Goal: Task Accomplishment & Management: Manage account settings

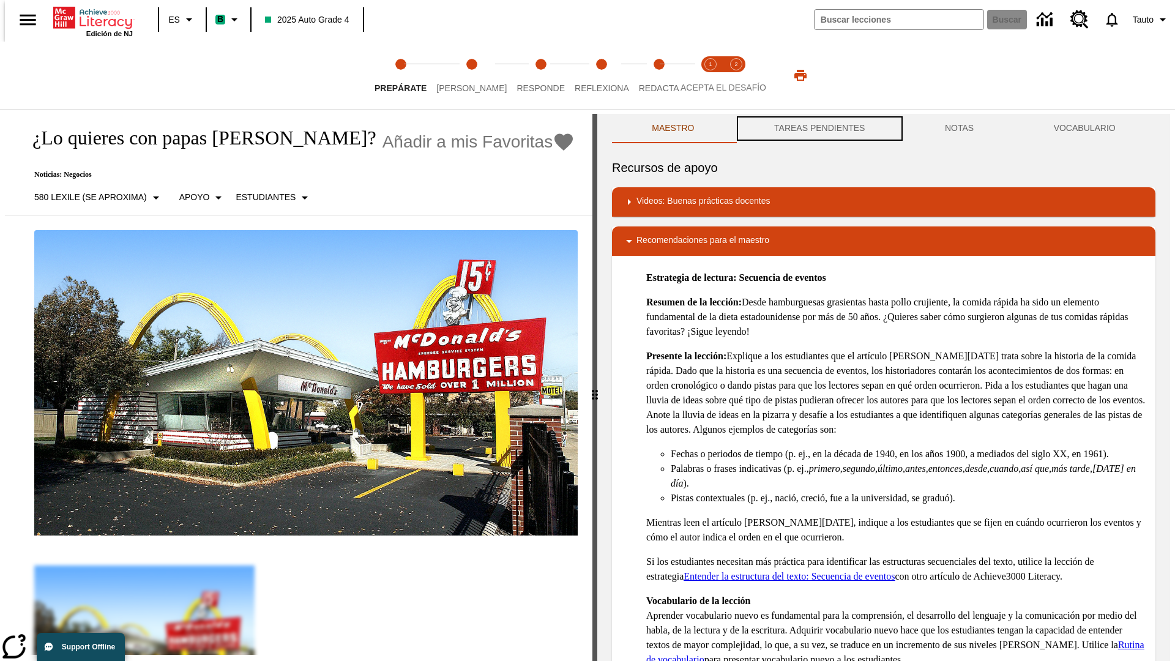
click at [818, 129] on button "TAREAS PENDIENTES" at bounding box center [819, 128] width 171 height 29
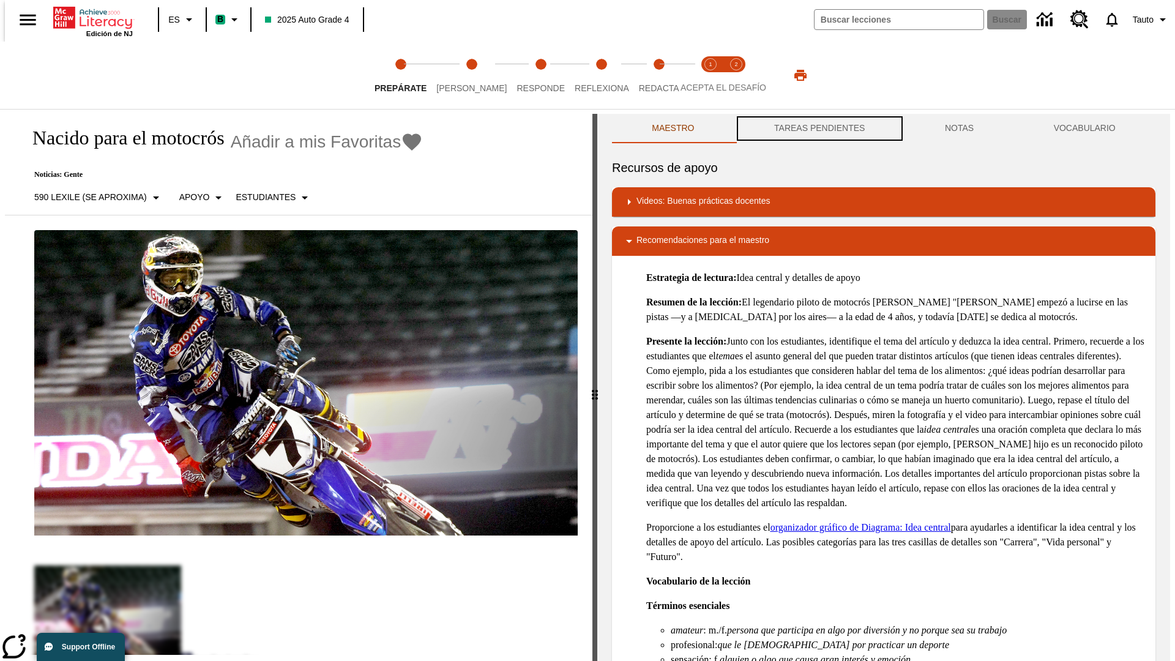
click at [818, 129] on button "TAREAS PENDIENTES" at bounding box center [819, 128] width 171 height 29
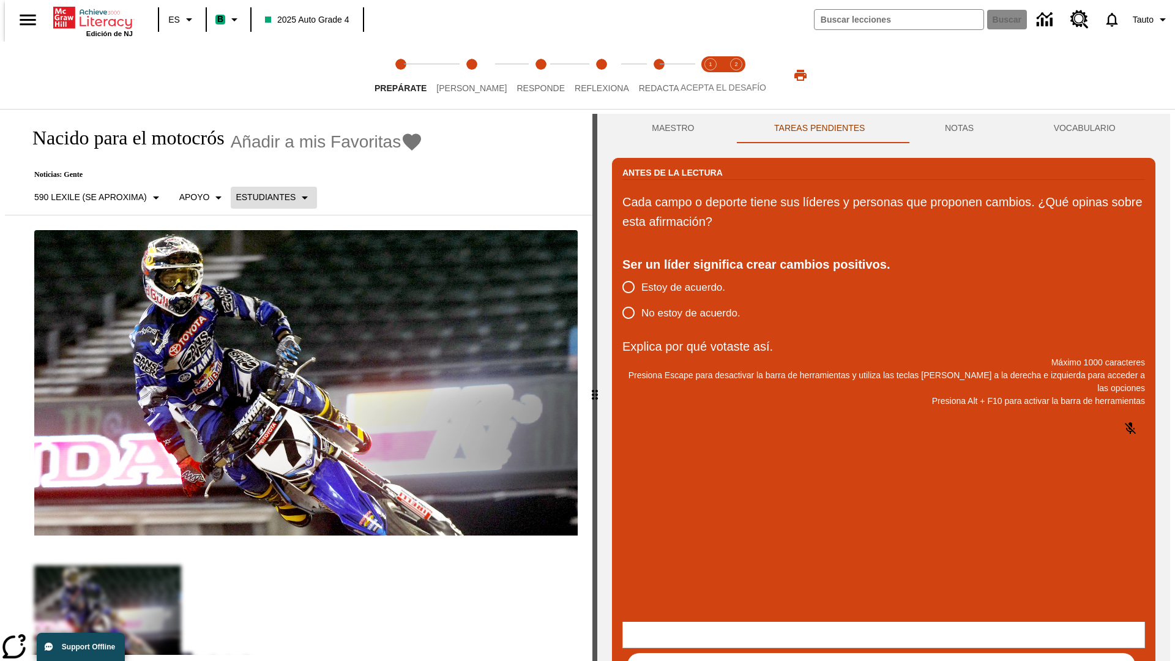
click at [266, 197] on p "Estudiantes" at bounding box center [266, 197] width 60 height 13
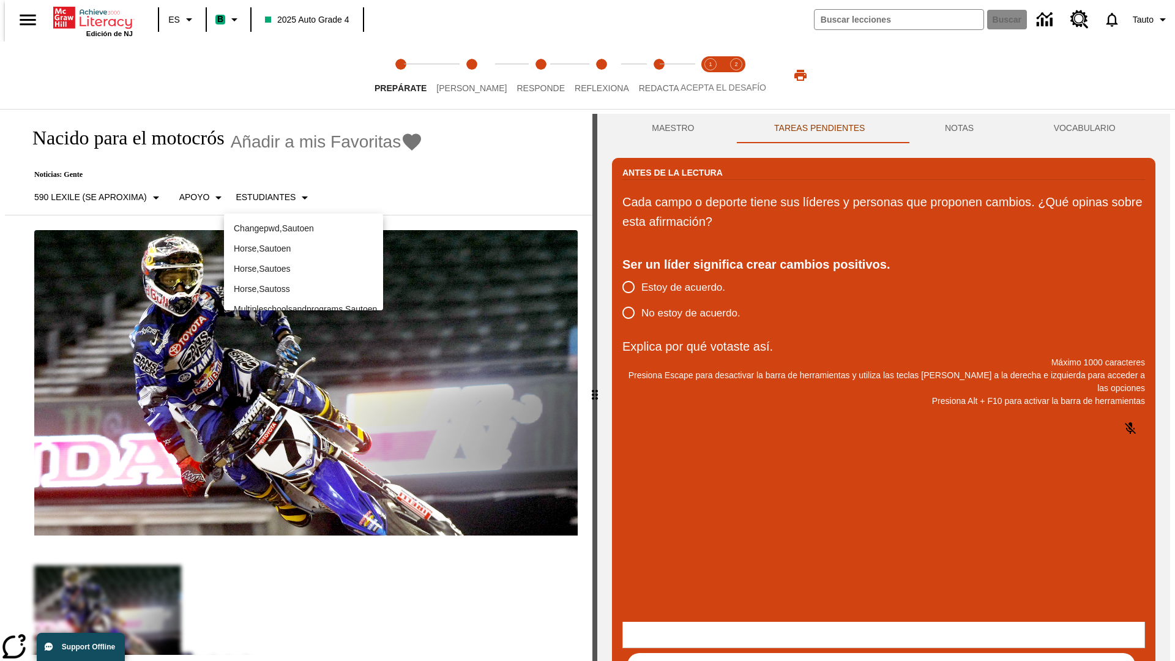
click at [304, 263] on p "Horse , Sautoes" at bounding box center [304, 269] width 140 height 13
